Goal: Information Seeking & Learning: Learn about a topic

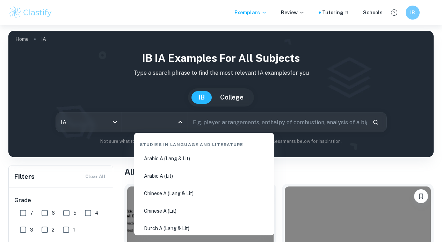
scroll to position [34, 0]
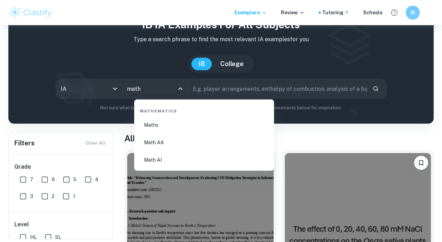
click at [157, 144] on li "Math AA" at bounding box center [204, 142] width 134 height 16
type input "Math AA"
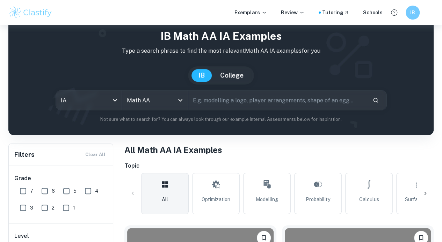
scroll to position [5, 0]
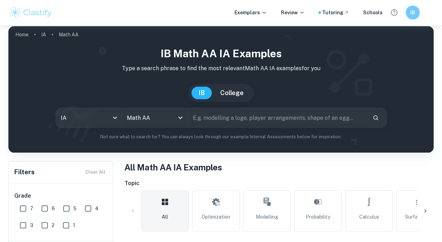
click at [220, 121] on input "text" at bounding box center [277, 118] width 179 height 20
type input "cooling"
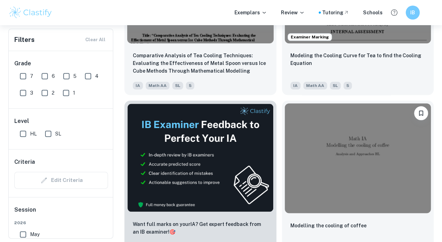
scroll to position [333, 0]
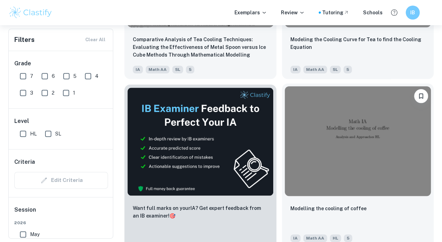
click at [285, 113] on img at bounding box center [358, 141] width 146 height 110
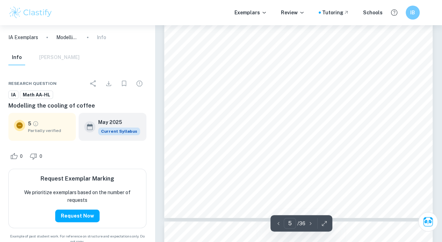
scroll to position [1609, 0]
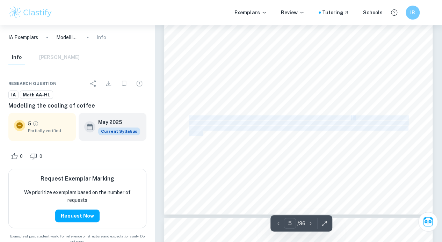
drag, startPoint x: 189, startPoint y: 117, endPoint x: 203, endPoint y: 132, distance: 20.5
click at [203, 132] on div "Figure 1: Cooling of coffee with 125 ml of milk added In order to determine an …" at bounding box center [298, 41] width 268 height 347
copy div "As a result, we can now use the ambient temperature, which was measured to be 2…"
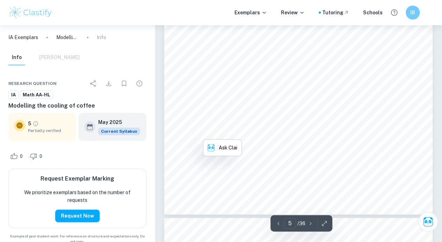
click at [319, 136] on div "Figure 1: Cooling of coffee with 125 ml of milk added In order to determine an …" at bounding box center [298, 41] width 268 height 347
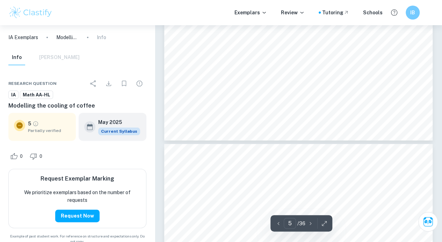
scroll to position [1678, 0]
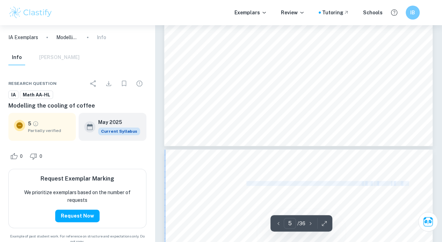
drag, startPoint x: 189, startPoint y: 184, endPoint x: 240, endPoint y: 181, distance: 51.8
drag, startPoint x: 189, startPoint y: 183, endPoint x: 381, endPoint y: 227, distance: 196.8
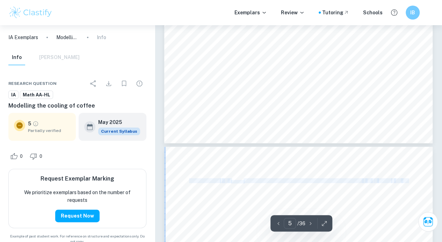
type input "6"
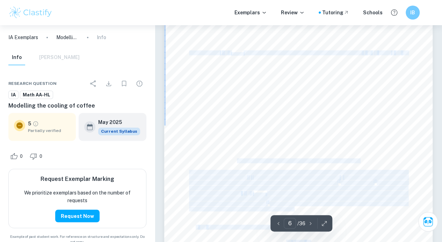
scroll to position [1811, 0]
click at [428, 127] on div "Plotting this ln( T − T ambient ) against time gives the following graph, with …" at bounding box center [298, 189] width 268 height 347
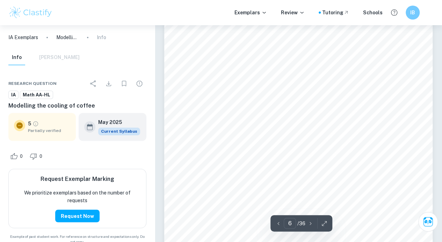
drag, startPoint x: 179, startPoint y: 42, endPoint x: 216, endPoint y: 76, distance: 50.2
click at [216, 76] on div "Plotting this ln( T − T ambient ) against time gives the following graph, with …" at bounding box center [298, 189] width 268 height 347
